Goal: Information Seeking & Learning: Learn about a topic

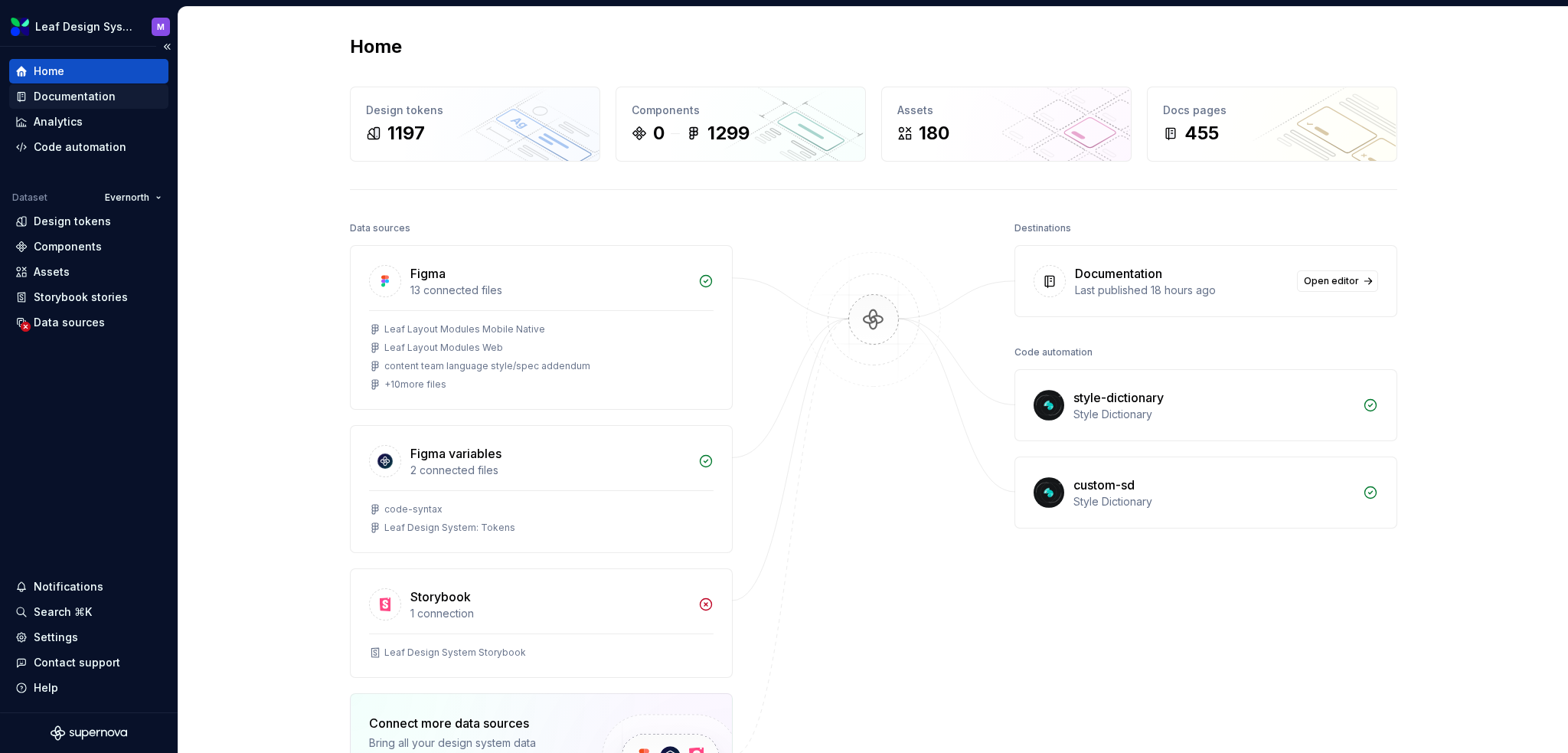
click at [73, 94] on div "Documentation" at bounding box center [75, 96] width 82 height 15
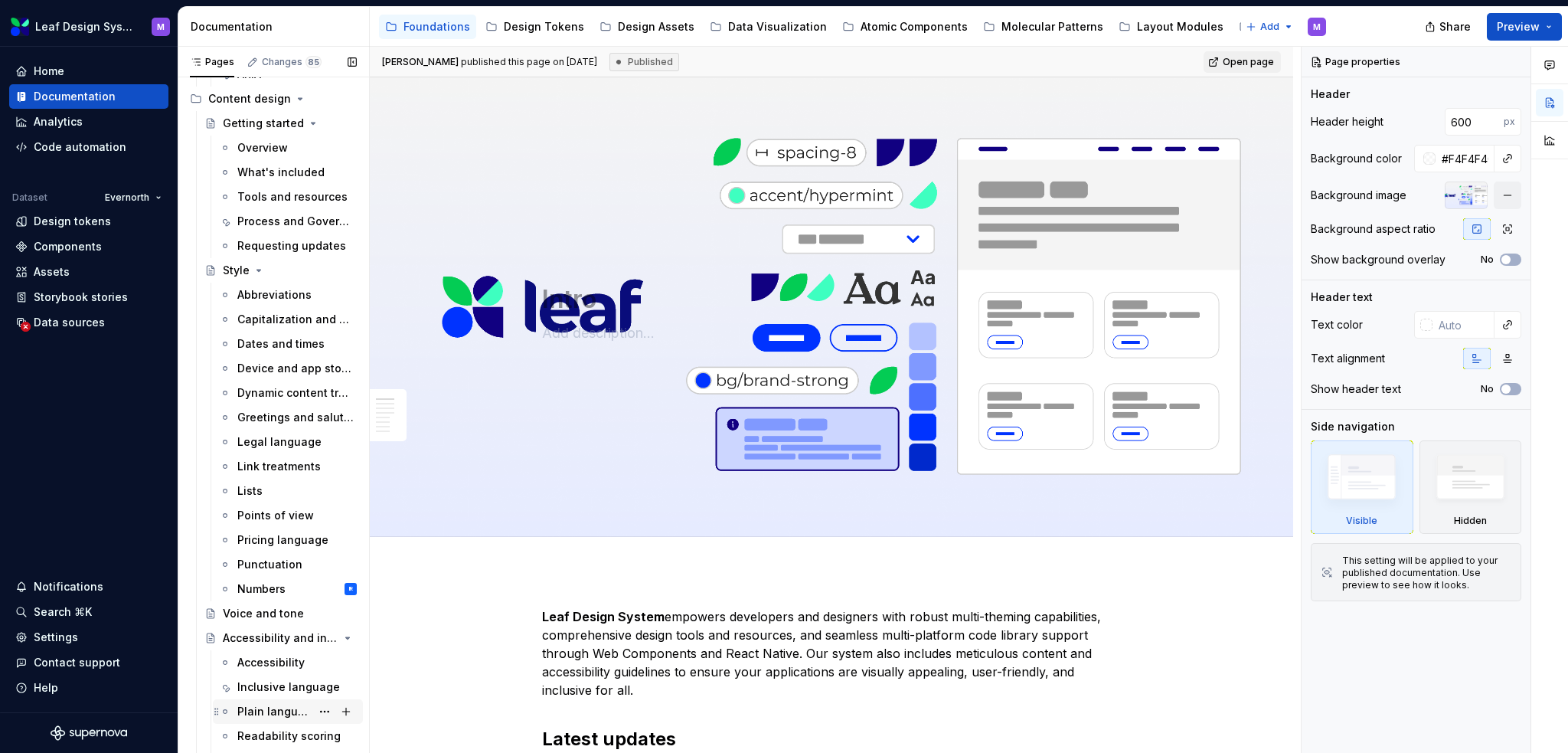
scroll to position [689, 0]
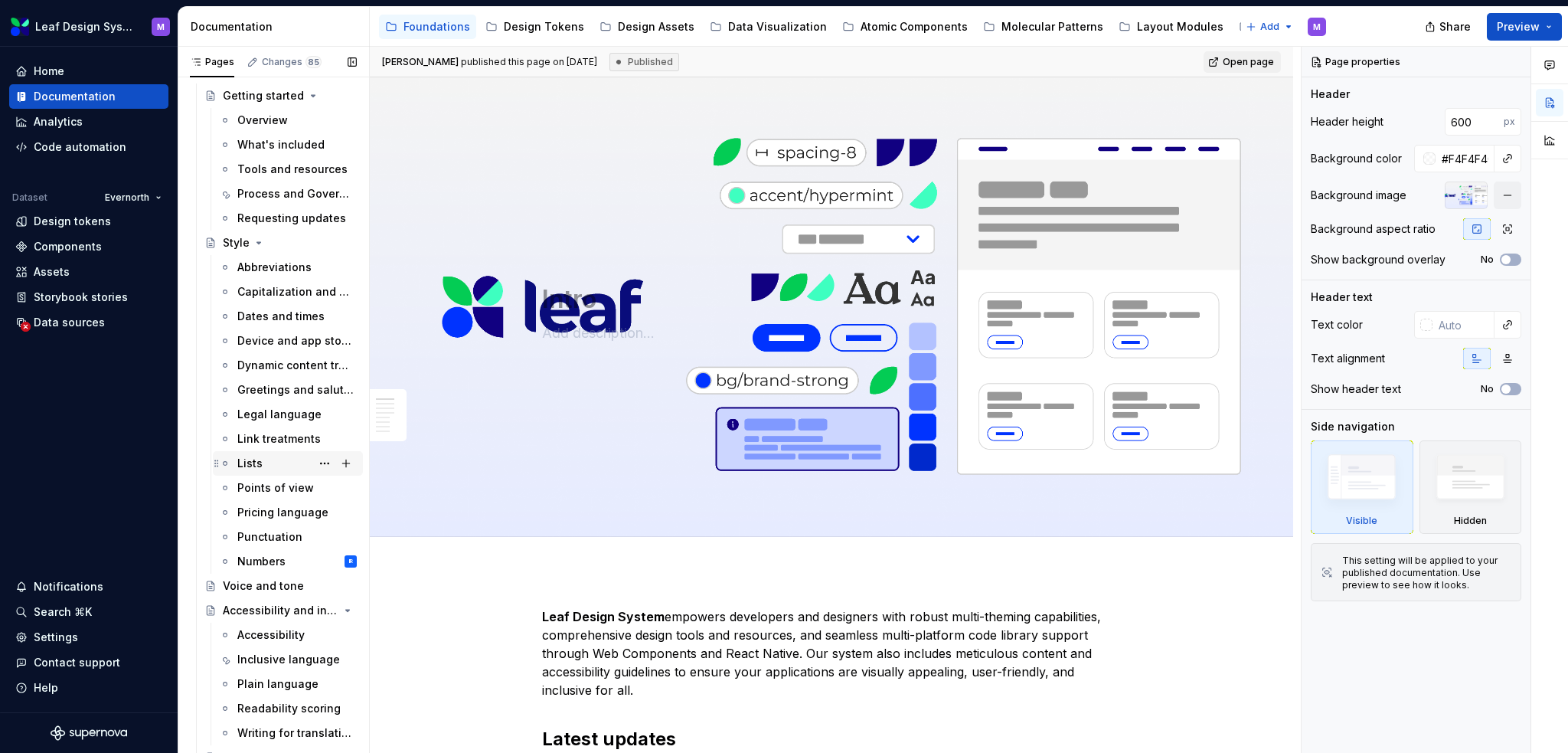
click at [275, 458] on div "Lists" at bounding box center [297, 463] width 119 height 22
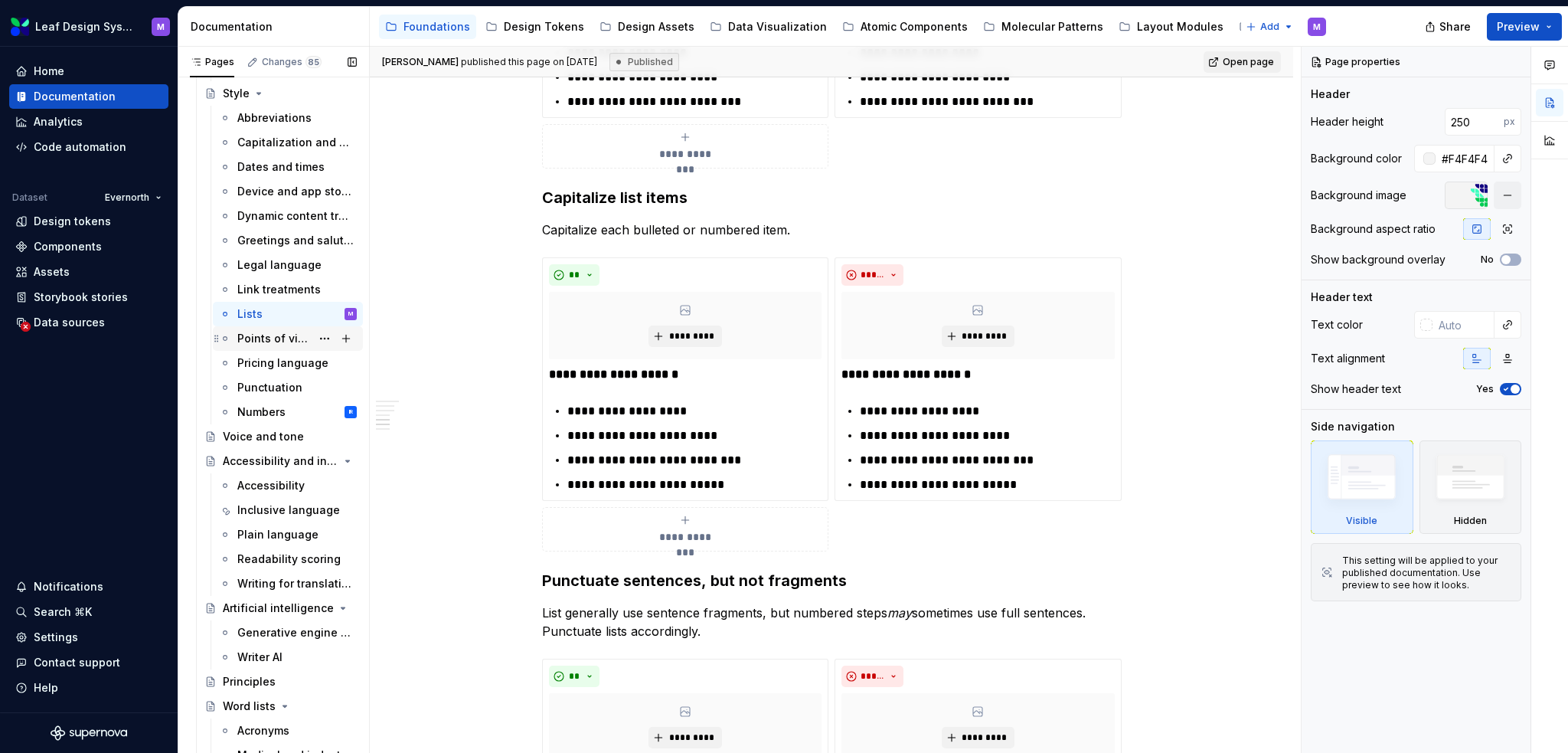
scroll to position [843, 0]
click at [266, 433] on div "Voice and tone" at bounding box center [263, 433] width 81 height 15
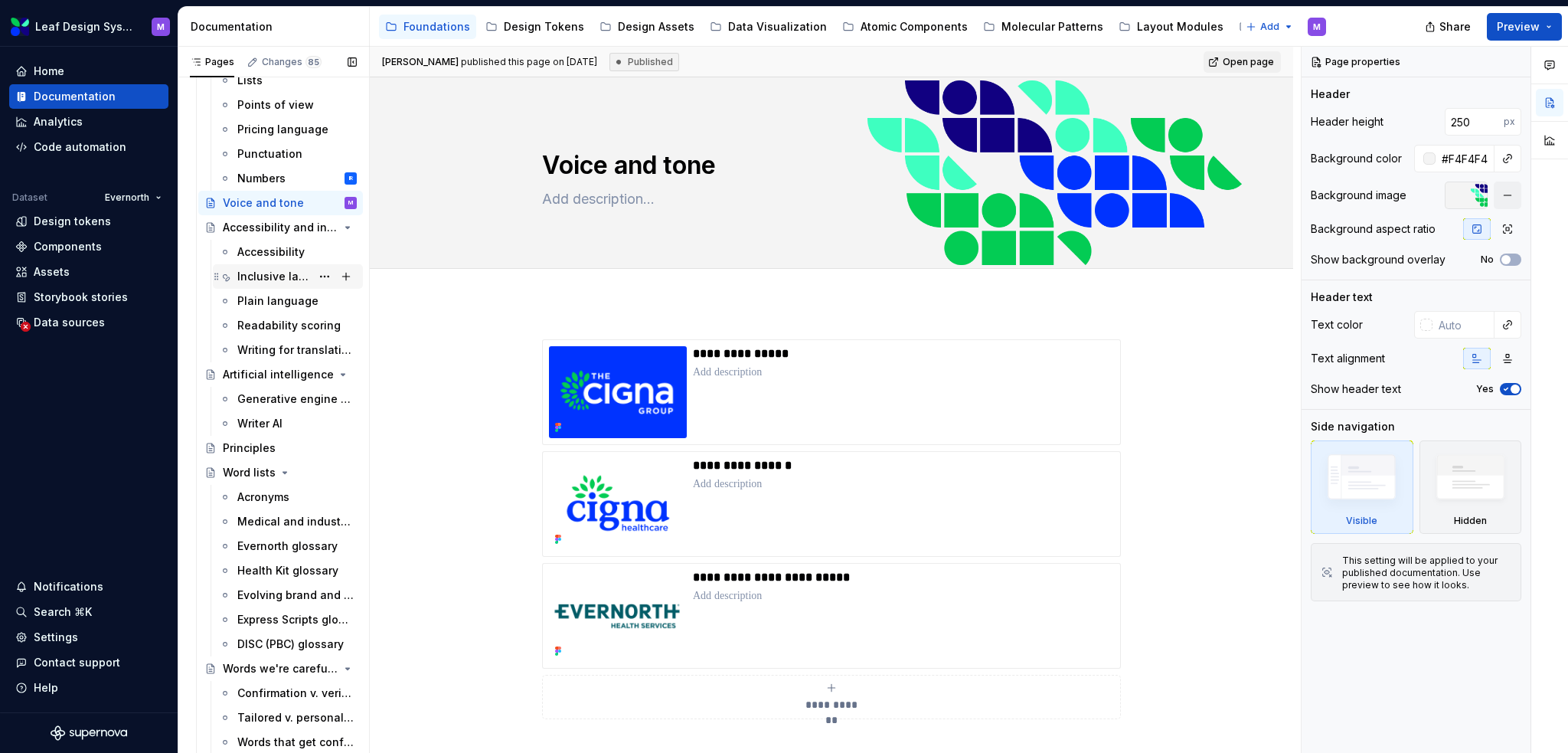
scroll to position [1149, 0]
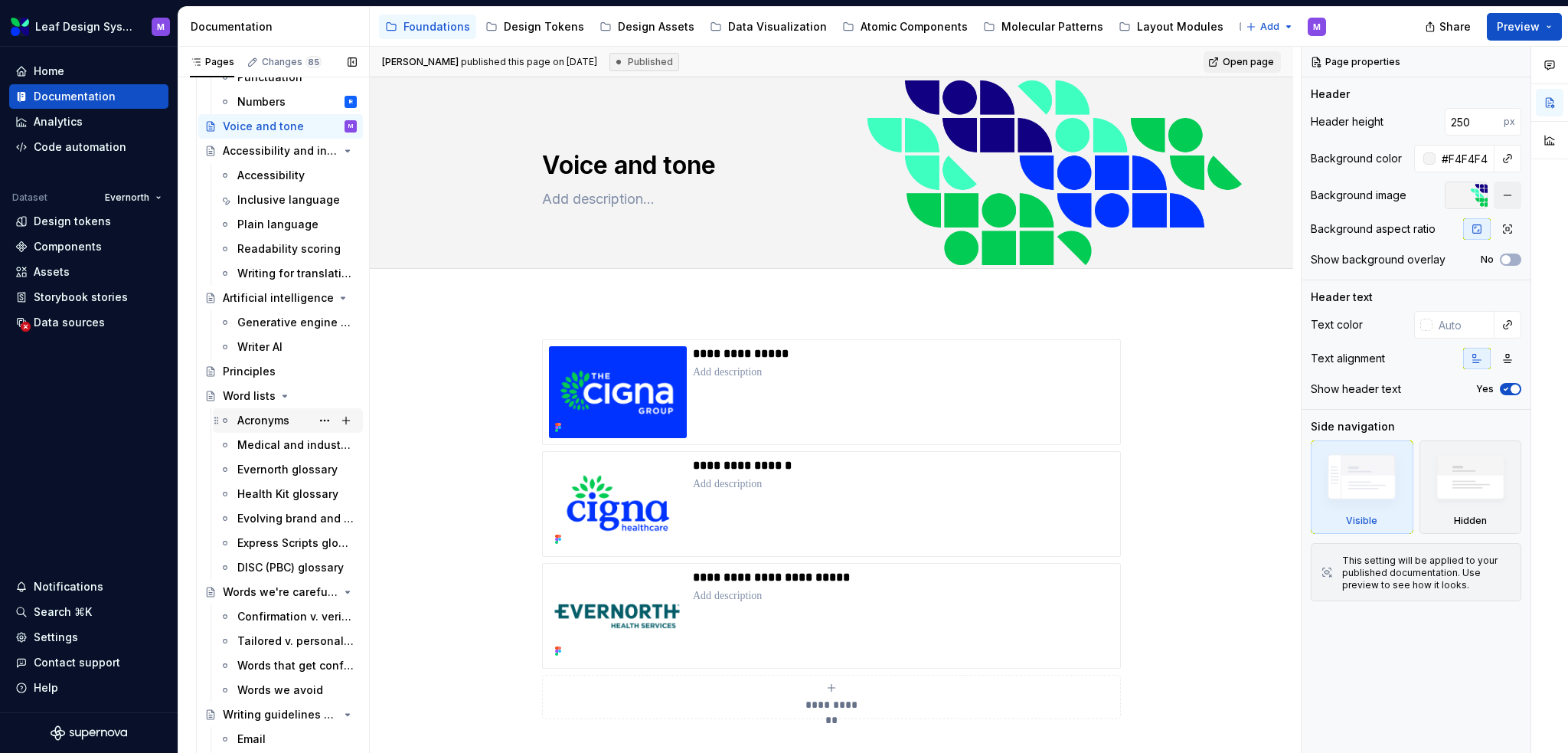
click at [269, 426] on div "Acronyms" at bounding box center [263, 420] width 52 height 15
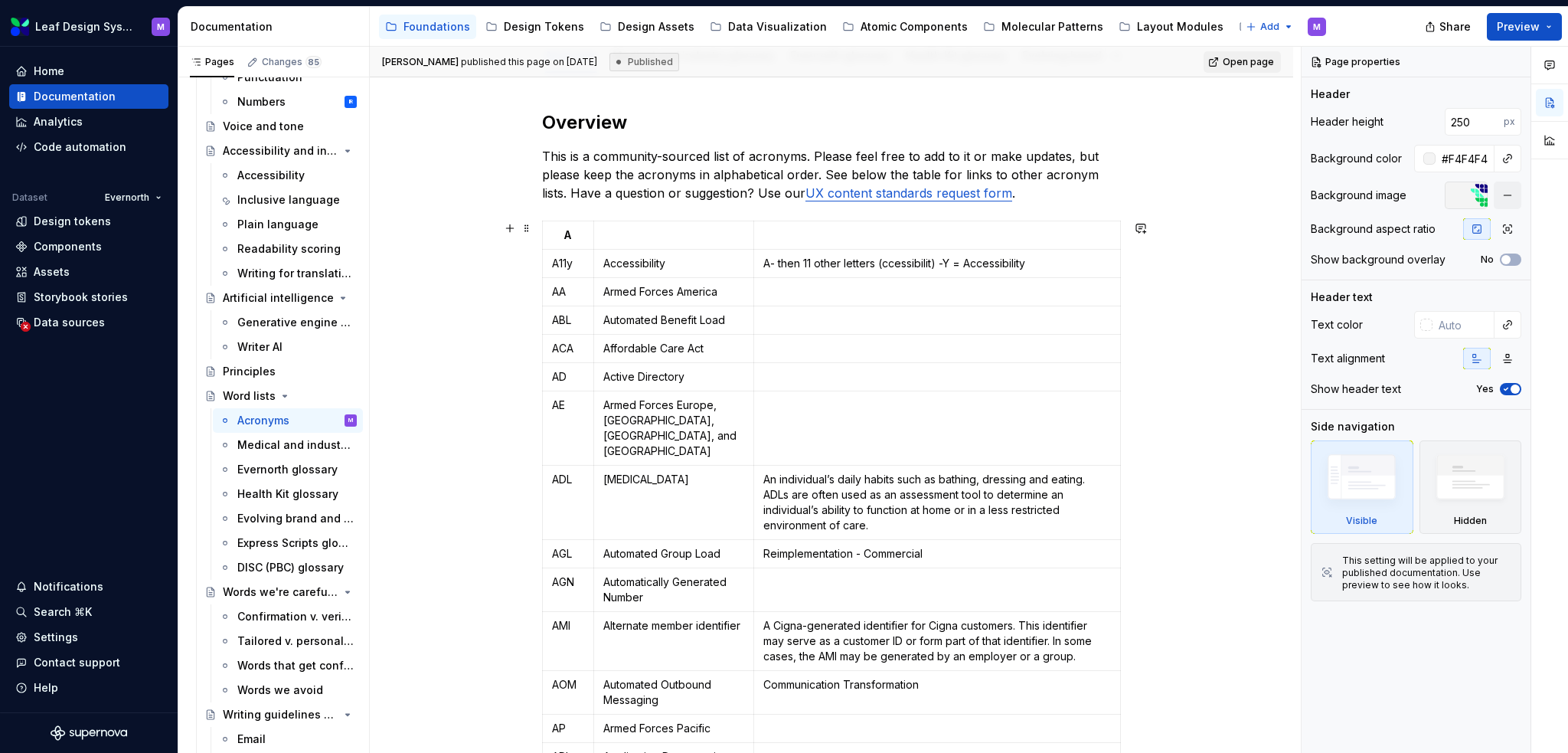
scroll to position [307, 0]
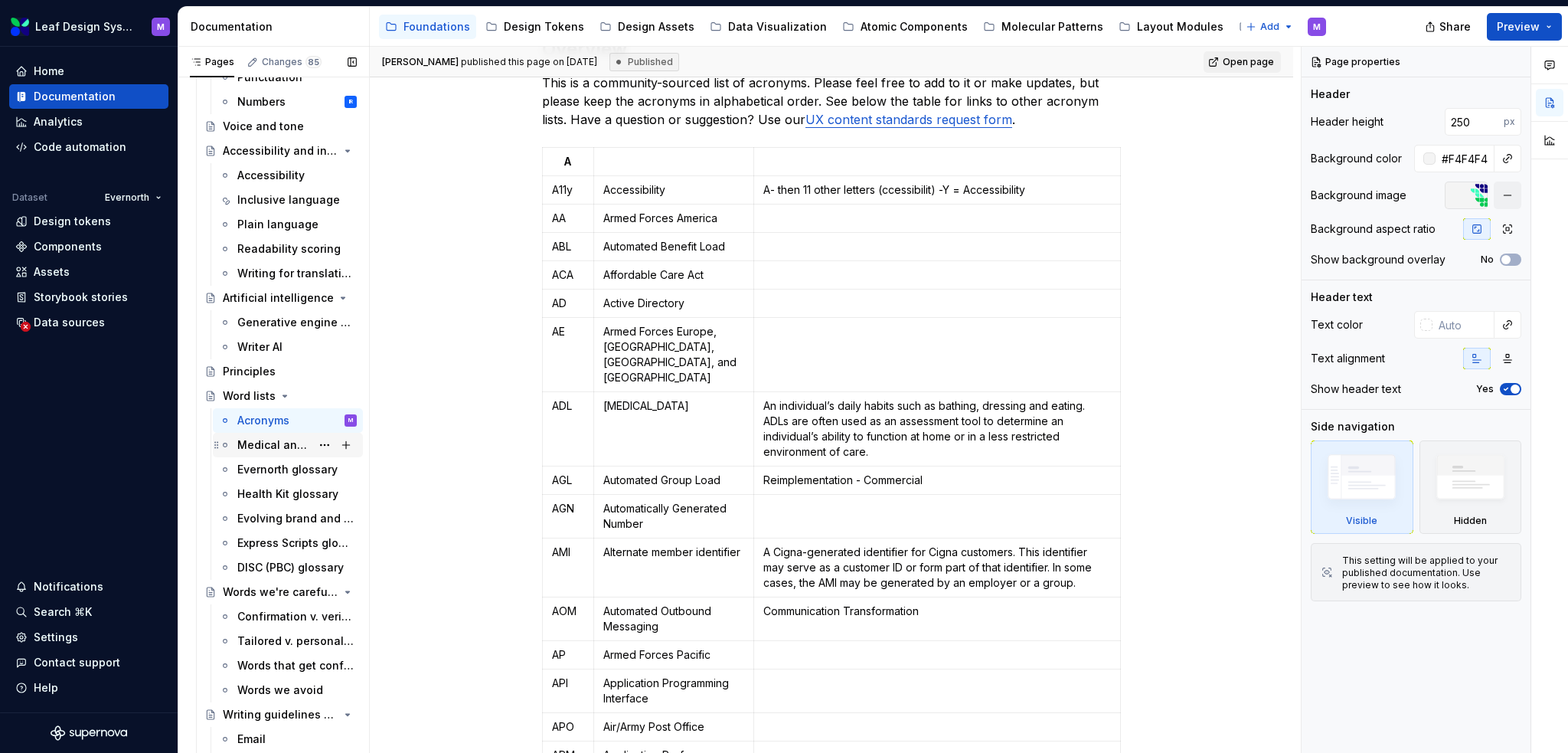
click at [287, 446] on div "Medical and industry glossary" at bounding box center [273, 445] width 73 height 15
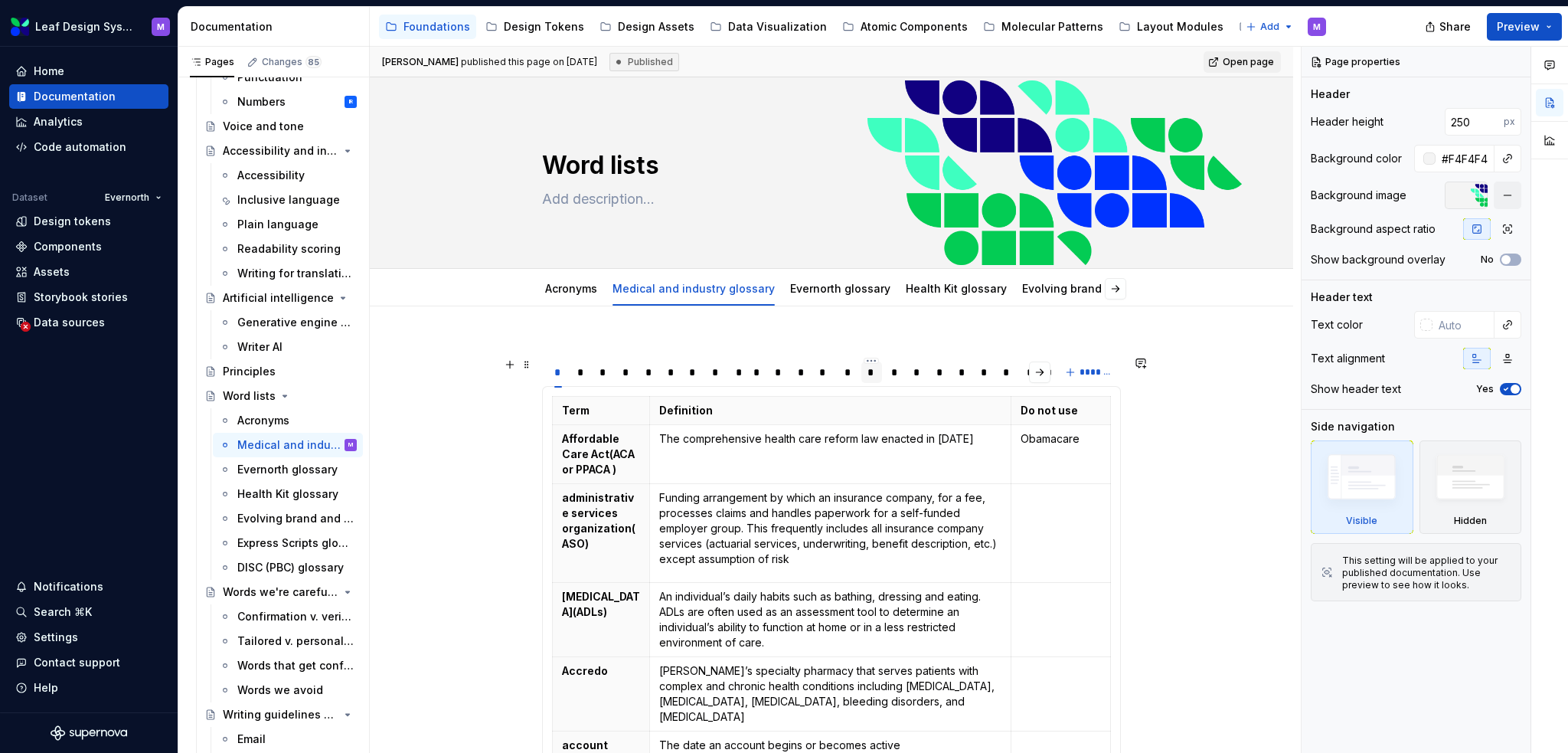
click at [870, 366] on div "*" at bounding box center [871, 372] width 8 height 15
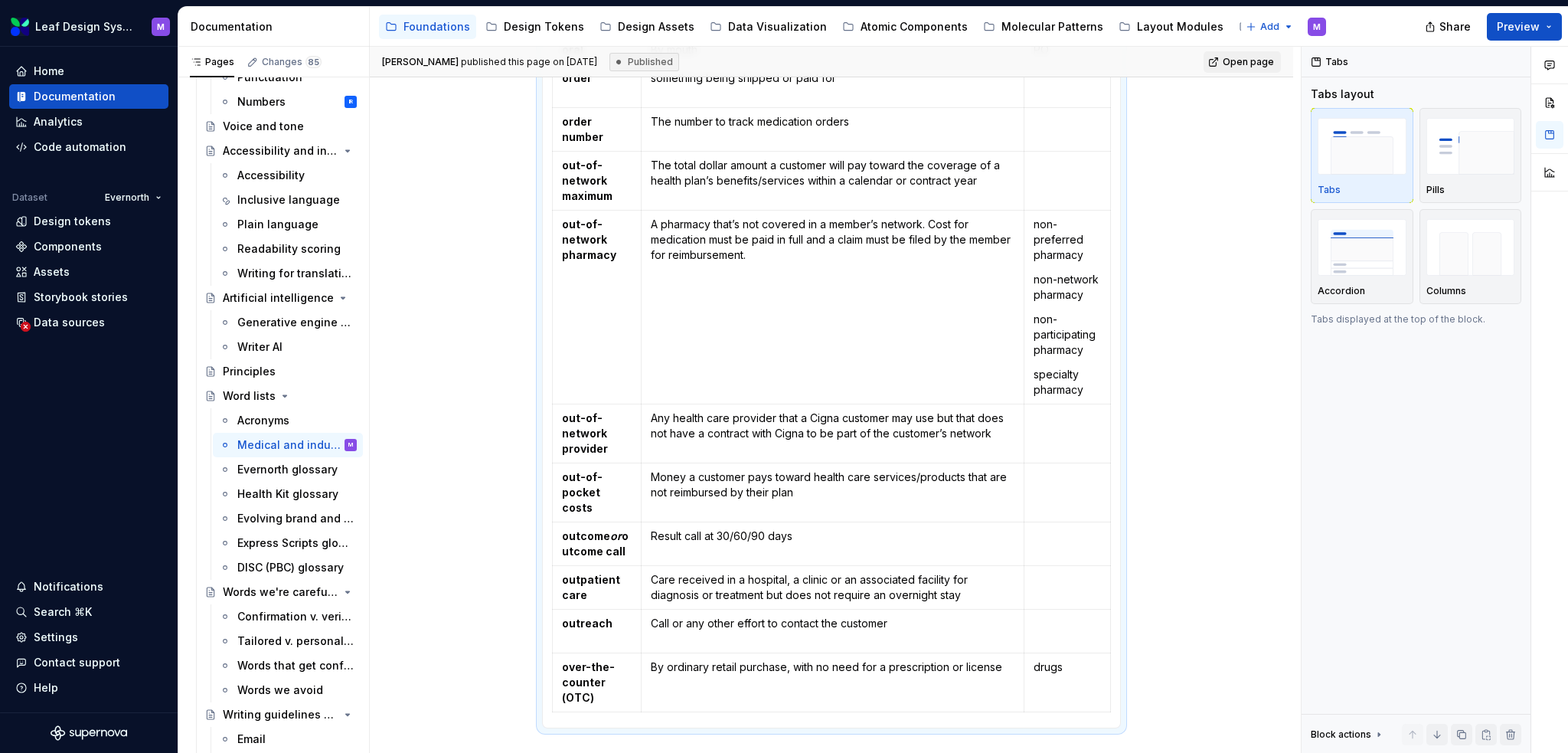
scroll to position [613, 0]
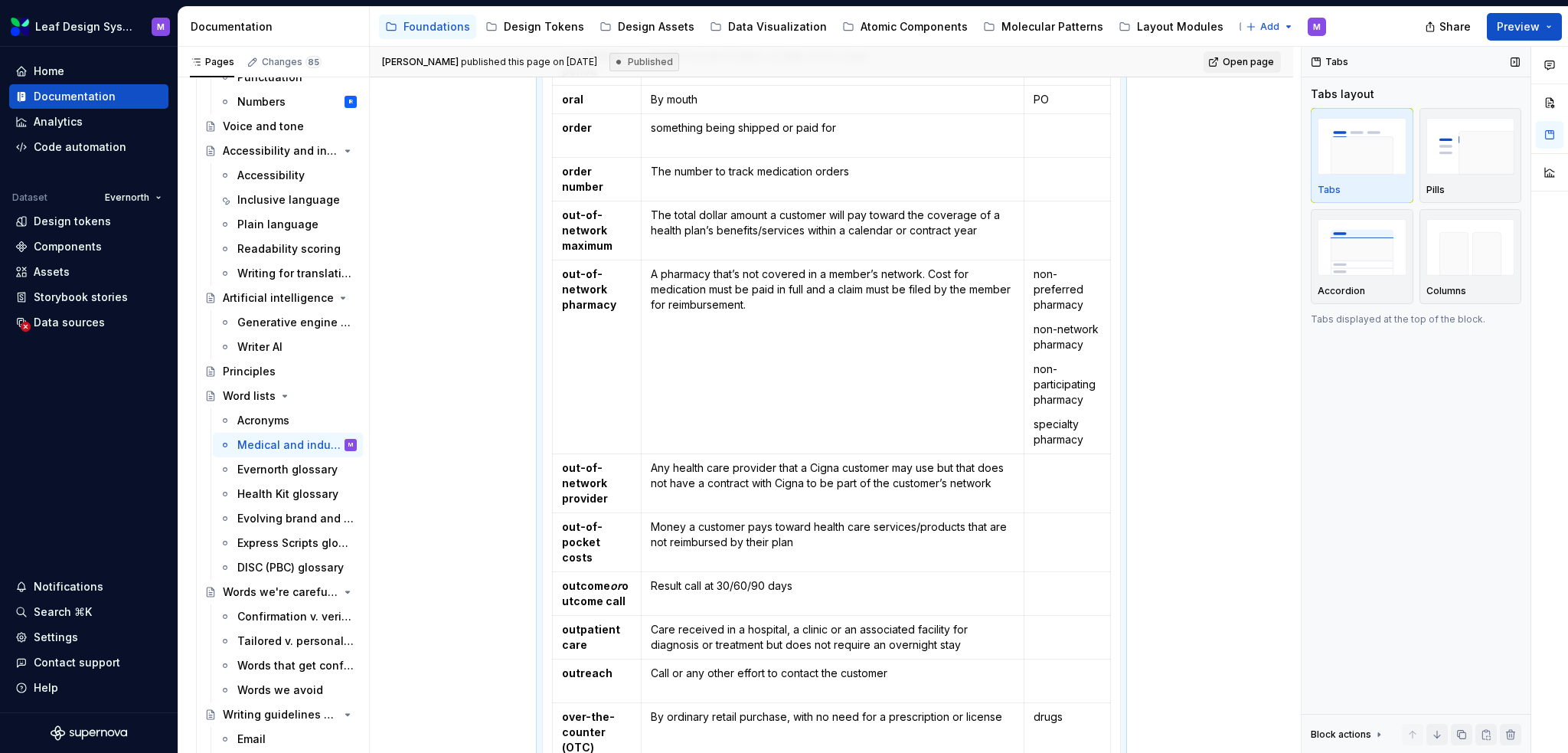
type textarea "*"
